Goal: Task Accomplishment & Management: Manage account settings

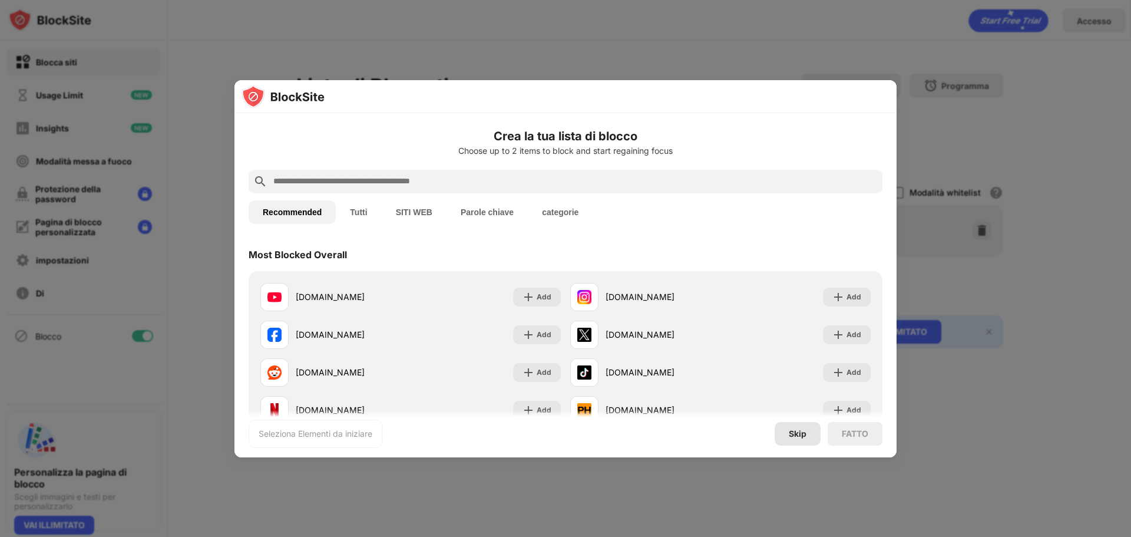
click at [801, 442] on div "Skip" at bounding box center [798, 434] width 46 height 24
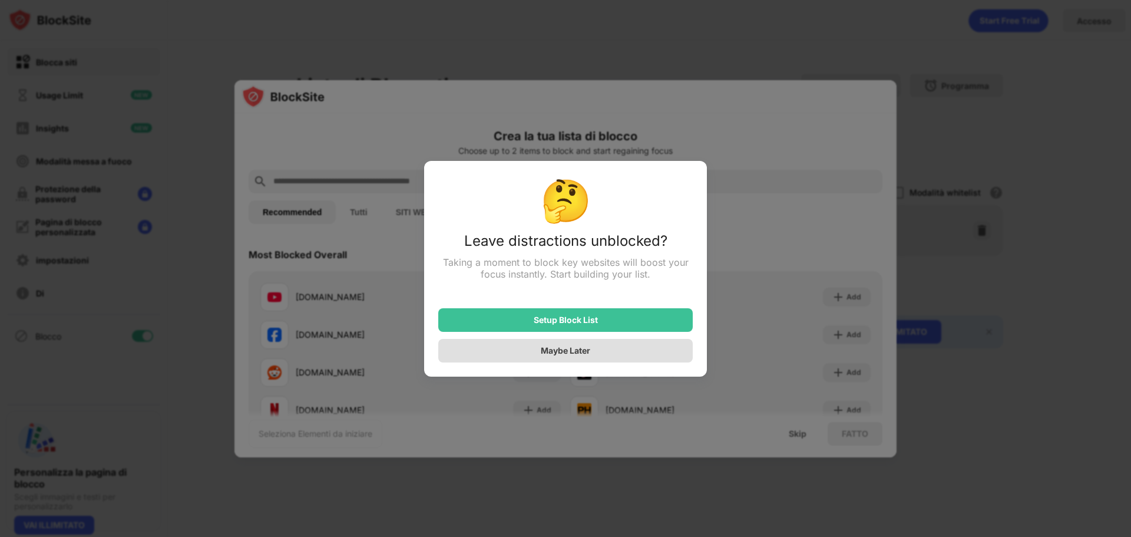
click at [629, 353] on div "Maybe Later" at bounding box center [565, 351] width 254 height 24
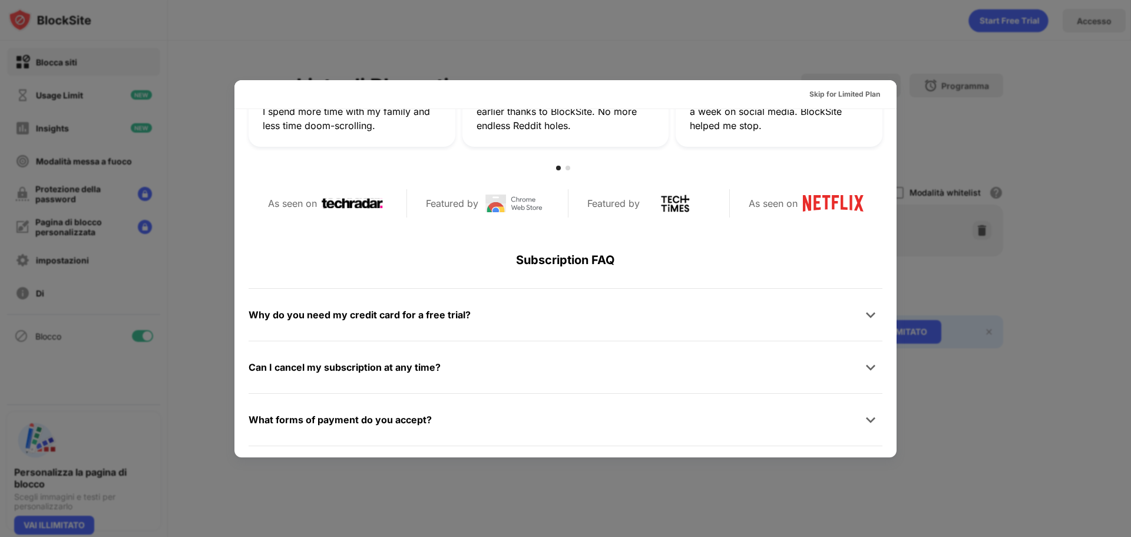
scroll to position [574, 0]
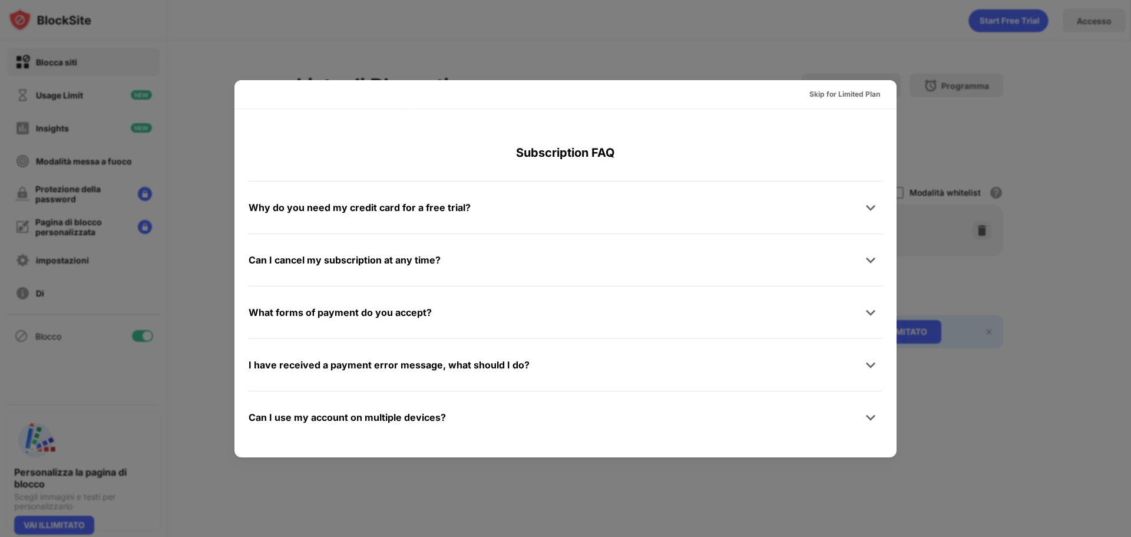
click at [868, 19] on div at bounding box center [565, 268] width 1131 height 537
click at [860, 94] on div "Skip for Limited Plan" at bounding box center [844, 94] width 71 height 12
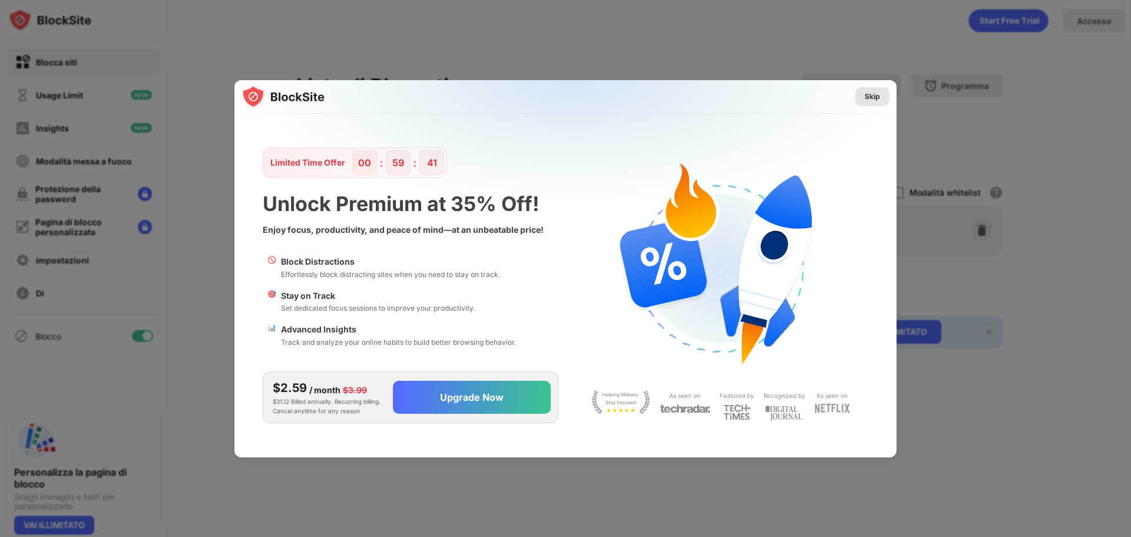
click at [871, 98] on div "Skip" at bounding box center [872, 97] width 15 height 12
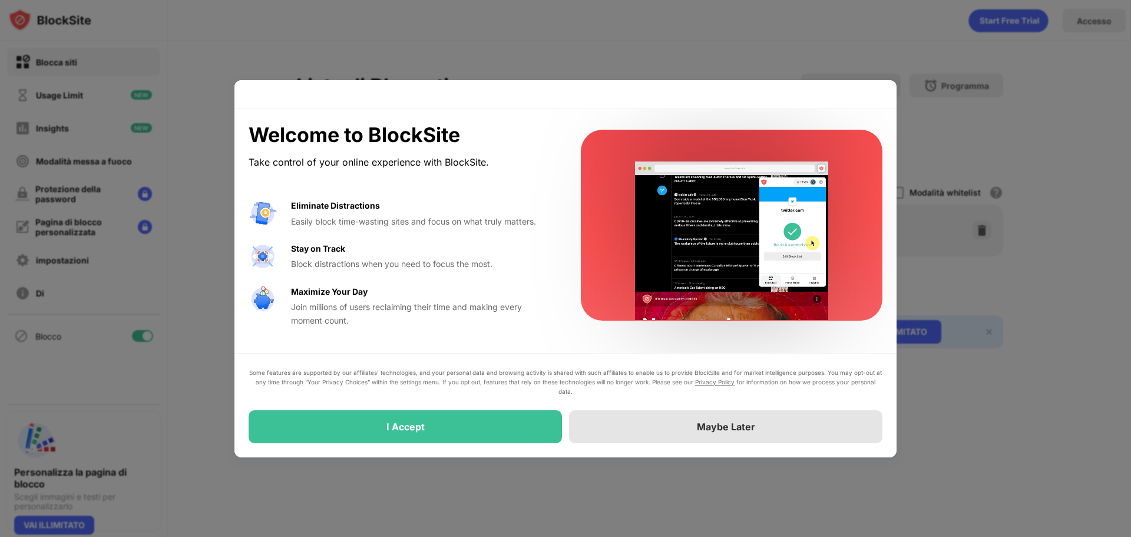
click at [707, 438] on div "Maybe Later" at bounding box center [725, 426] width 313 height 33
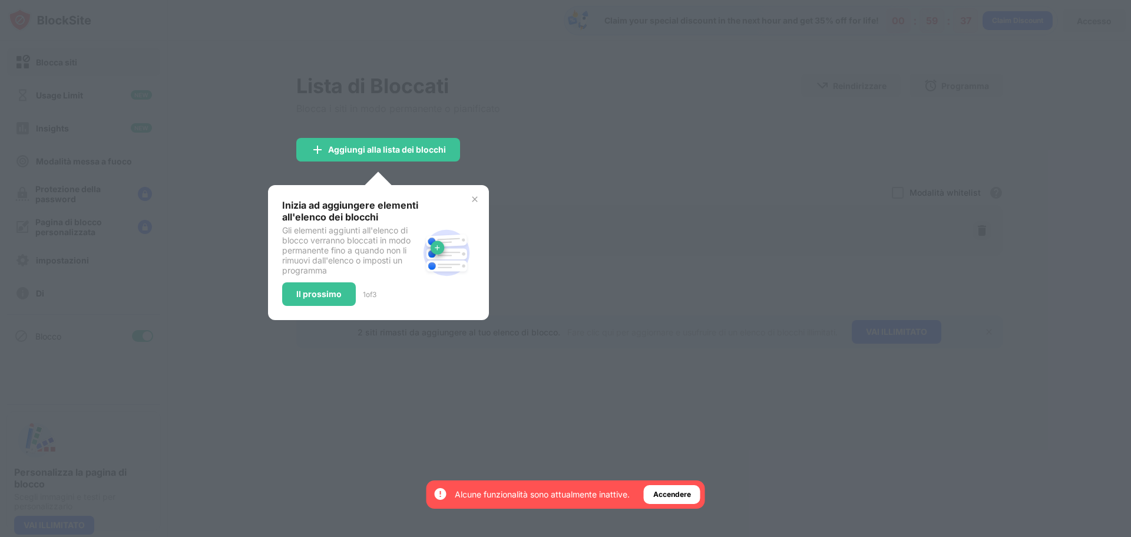
click at [474, 194] on div "Inizia ad aggiungere elementi all'elenco dei blocchi Gli elementi aggiunti all'…" at bounding box center [378, 252] width 221 height 135
